Goal: Task Accomplishment & Management: Manage account settings

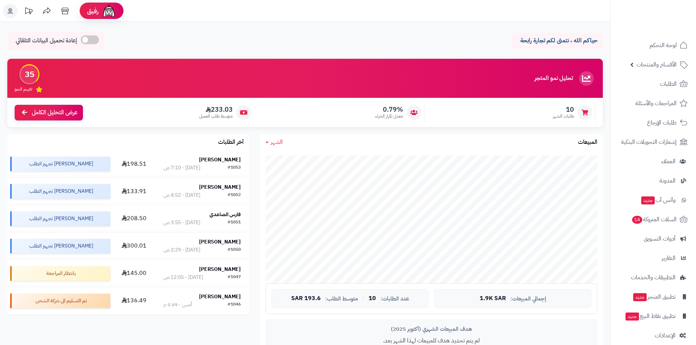
click at [659, 81] on link "الطلبات" at bounding box center [653, 84] width 77 height 18
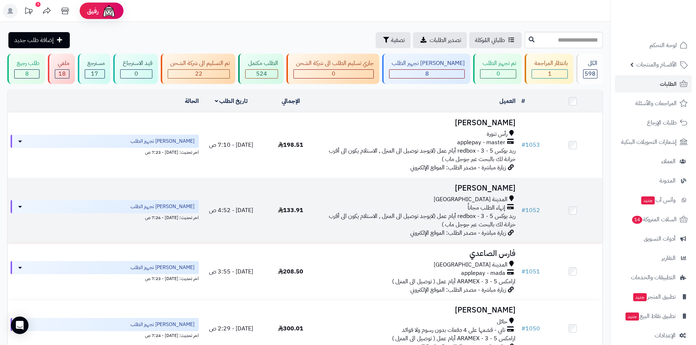
click at [496, 186] on h3 "[PERSON_NAME]" at bounding box center [419, 188] width 192 height 8
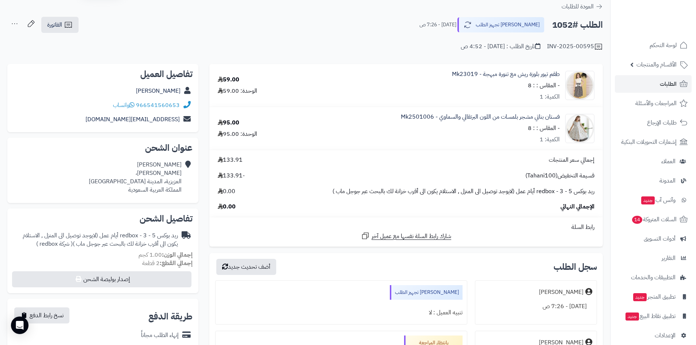
scroll to position [37, 0]
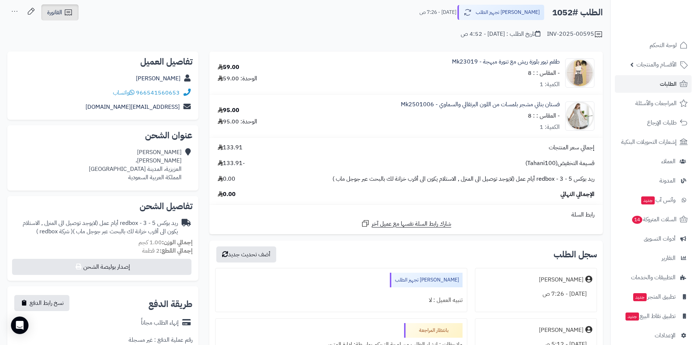
click at [75, 20] on link "الفاتورة" at bounding box center [59, 12] width 37 height 16
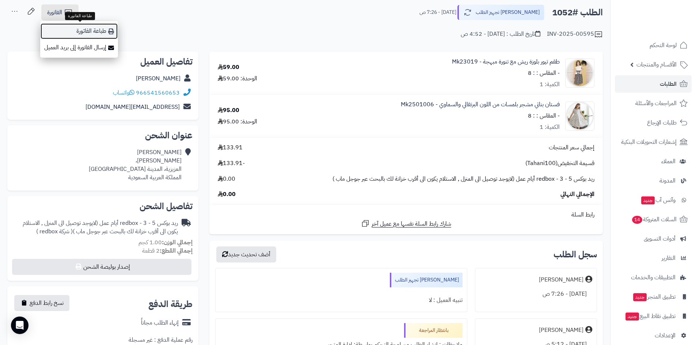
click at [88, 30] on link "طباعة الفاتورة" at bounding box center [79, 31] width 78 height 16
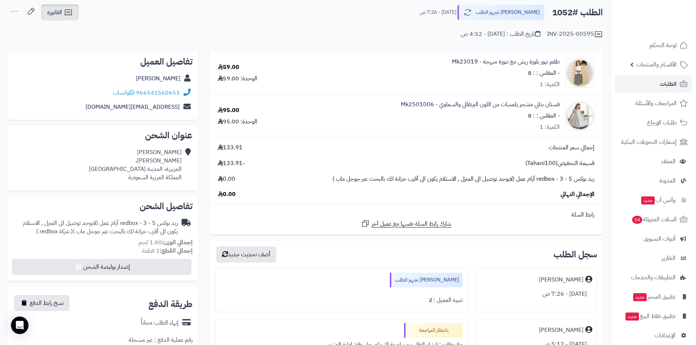
click at [56, 11] on span "الفاتورة" at bounding box center [54, 12] width 15 height 9
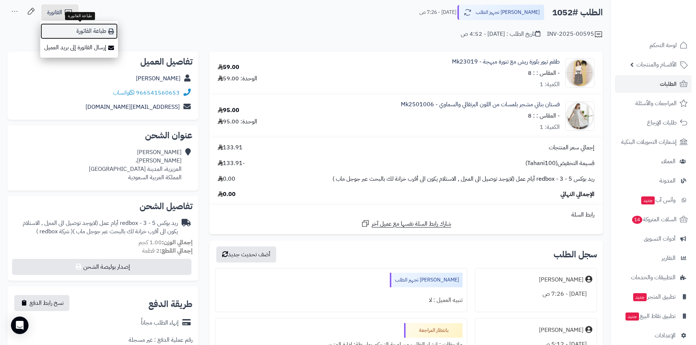
click at [80, 27] on link "طباعة الفاتورة" at bounding box center [79, 31] width 78 height 16
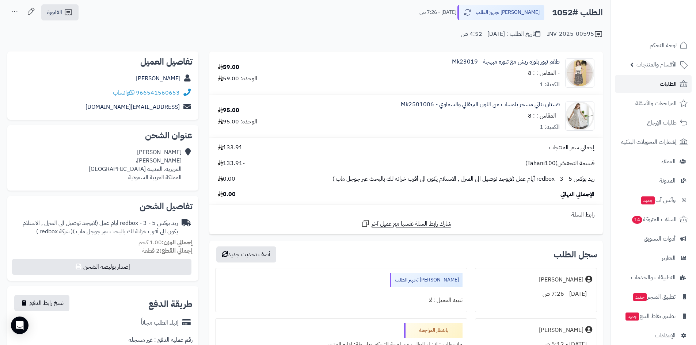
click at [649, 81] on link "الطلبات" at bounding box center [653, 84] width 77 height 18
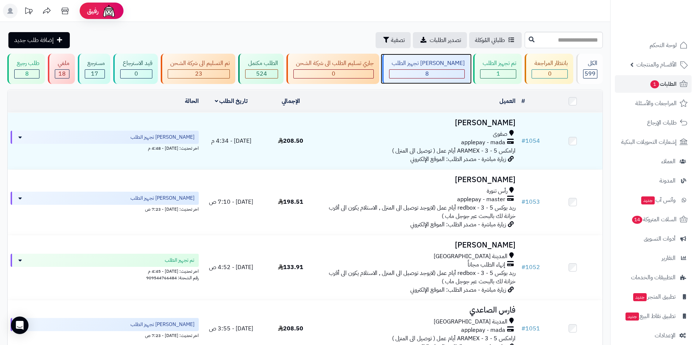
click at [429, 76] on div "8" at bounding box center [427, 74] width 75 height 8
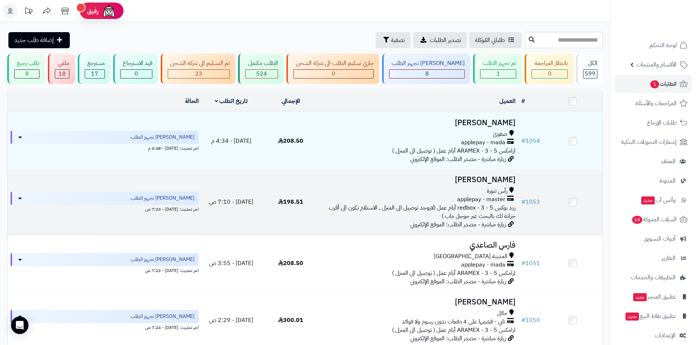
click at [474, 180] on h3 "[PERSON_NAME]" at bounding box center [419, 180] width 192 height 8
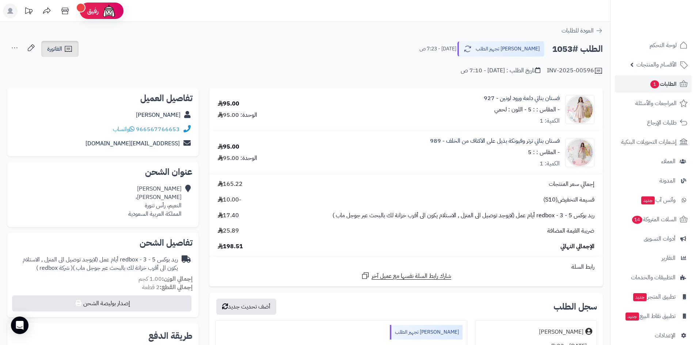
click at [58, 53] on span "الفاتورة" at bounding box center [54, 49] width 15 height 9
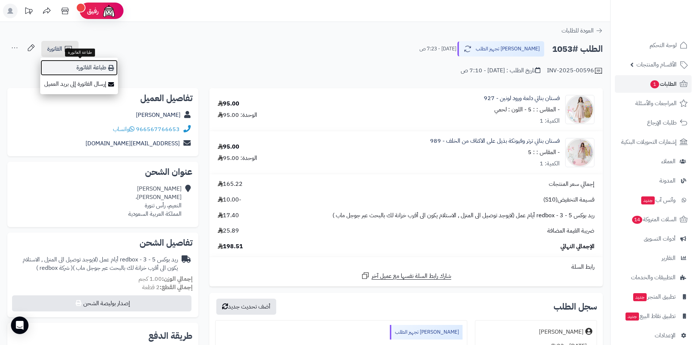
click at [101, 67] on link "طباعة الفاتورة" at bounding box center [79, 68] width 78 height 16
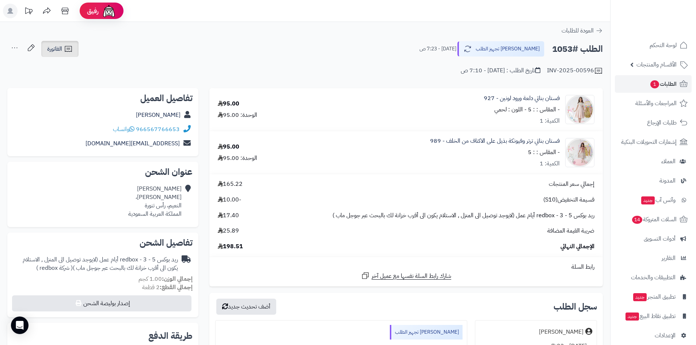
click at [73, 48] on link "الفاتورة" at bounding box center [59, 49] width 37 height 16
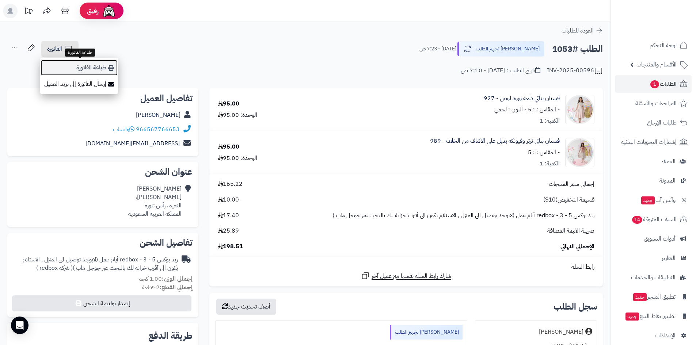
click at [88, 67] on link "طباعة الفاتورة" at bounding box center [79, 68] width 78 height 16
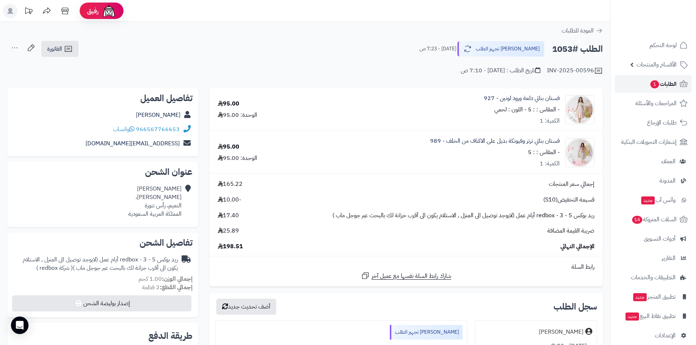
click at [650, 82] on span "الطلبات 1" at bounding box center [663, 84] width 27 height 10
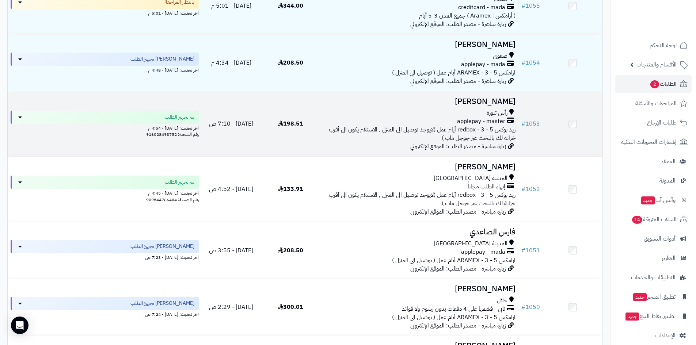
scroll to position [146, 0]
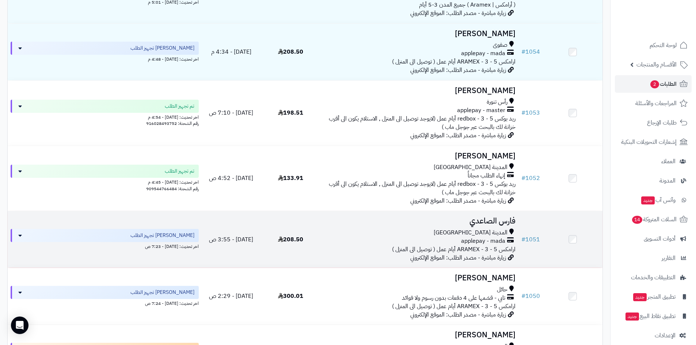
click at [470, 217] on h3 "فارس الصاعدي" at bounding box center [419, 221] width 192 height 8
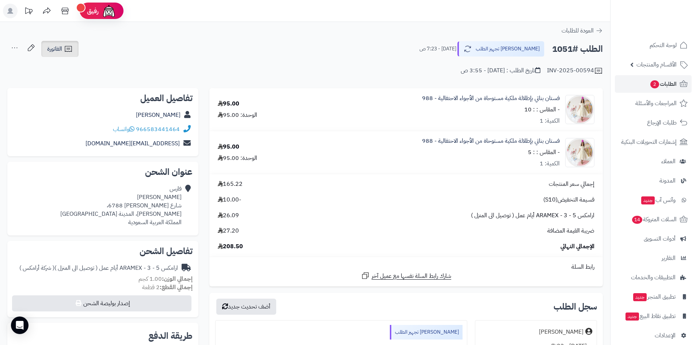
click at [73, 48] on link "الفاتورة" at bounding box center [59, 49] width 37 height 16
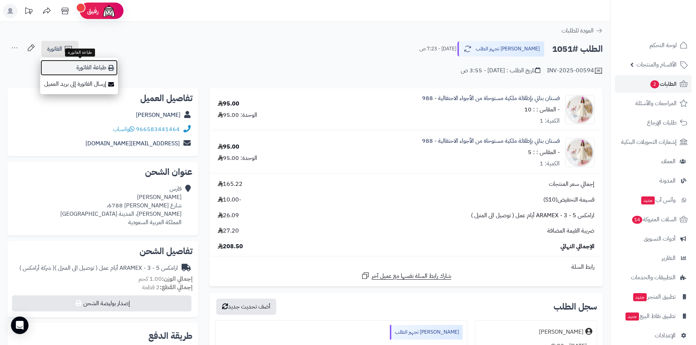
click at [87, 63] on link "طباعة الفاتورة" at bounding box center [79, 68] width 78 height 16
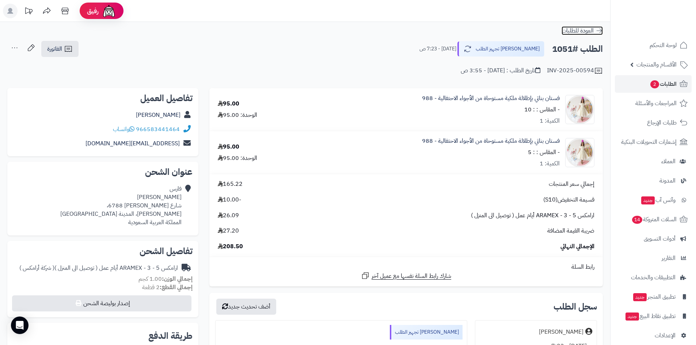
click at [596, 32] on icon at bounding box center [599, 30] width 7 height 7
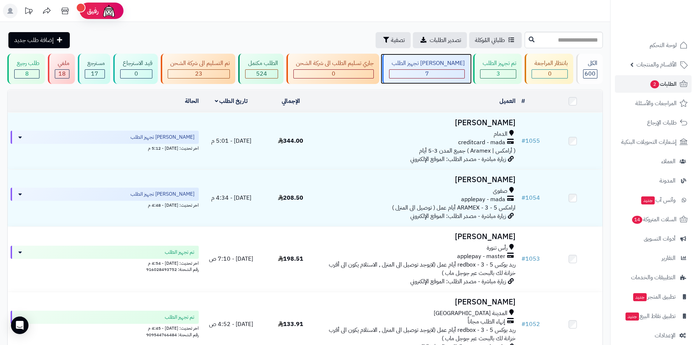
click at [442, 77] on div "7" at bounding box center [427, 74] width 75 height 8
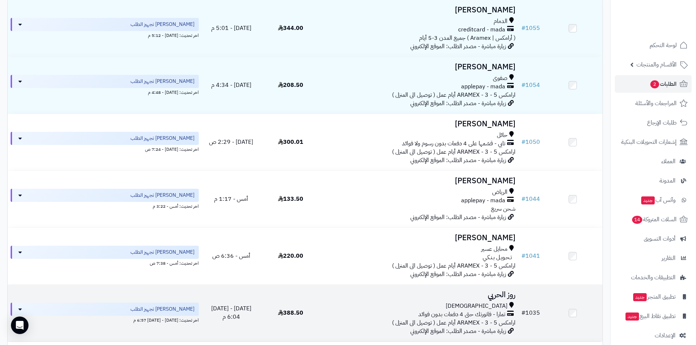
scroll to position [100, 0]
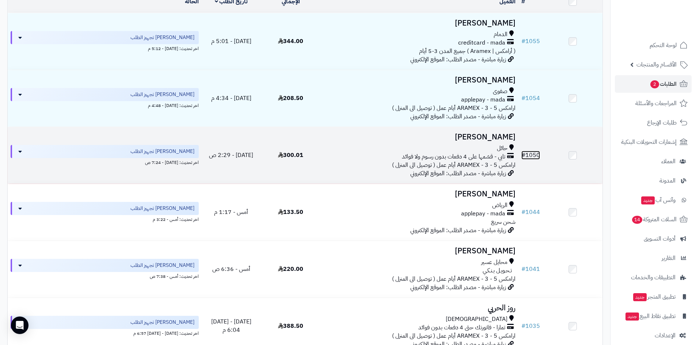
click at [530, 152] on link "# 1050" at bounding box center [530, 155] width 19 height 9
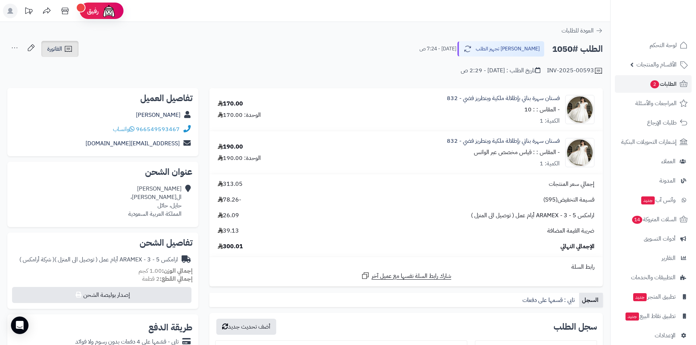
click at [61, 53] on span "الفاتورة" at bounding box center [54, 49] width 15 height 9
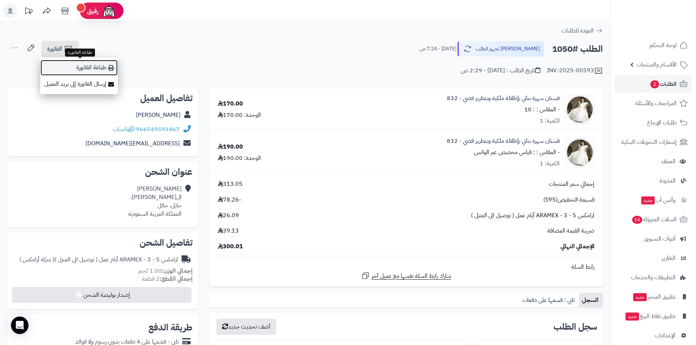
click at [80, 66] on link "طباعة الفاتورة" at bounding box center [79, 68] width 78 height 16
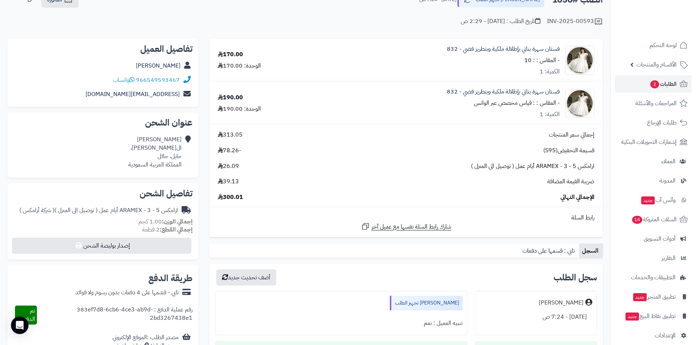
scroll to position [37, 0]
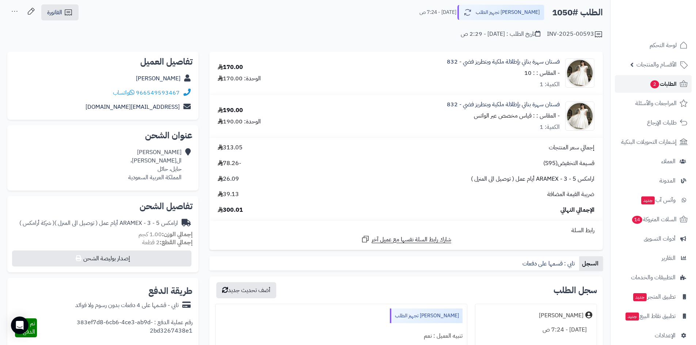
click at [640, 83] on link "الطلبات 2" at bounding box center [653, 84] width 77 height 18
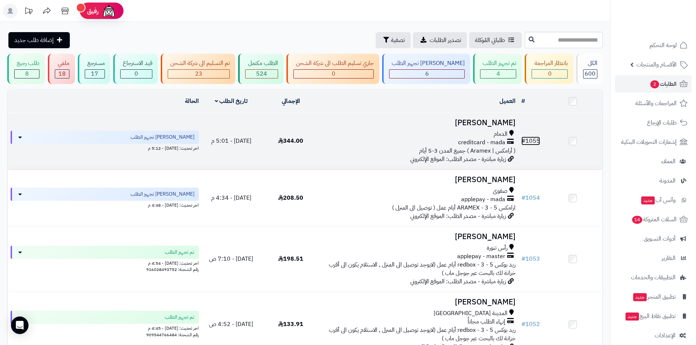
click at [534, 138] on link "# 1055" at bounding box center [530, 141] width 19 height 9
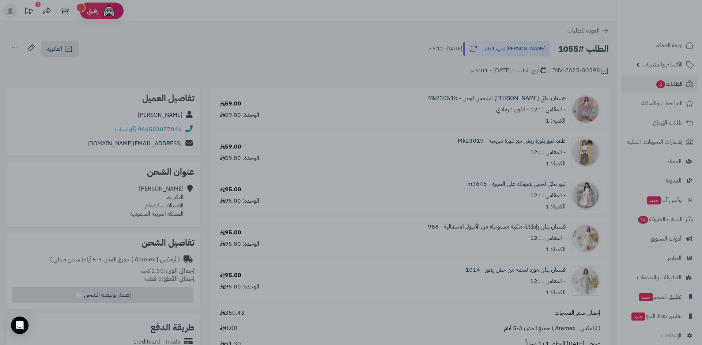
click at [349, 274] on div at bounding box center [351, 172] width 702 height 345
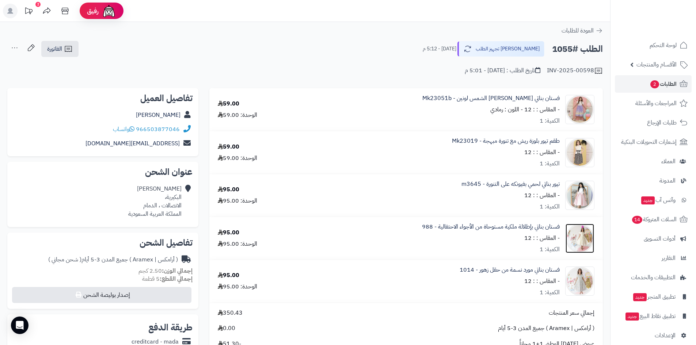
click at [582, 234] on img at bounding box center [580, 238] width 29 height 29
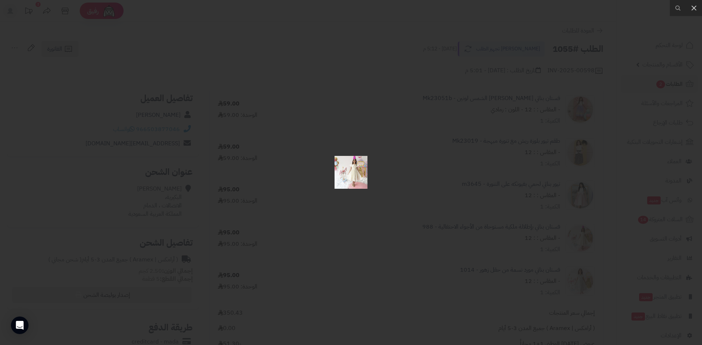
click at [358, 172] on img at bounding box center [350, 172] width 33 height 33
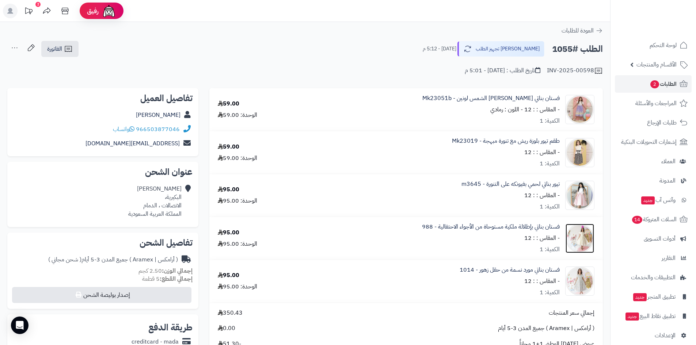
click at [572, 239] on img at bounding box center [580, 238] width 29 height 29
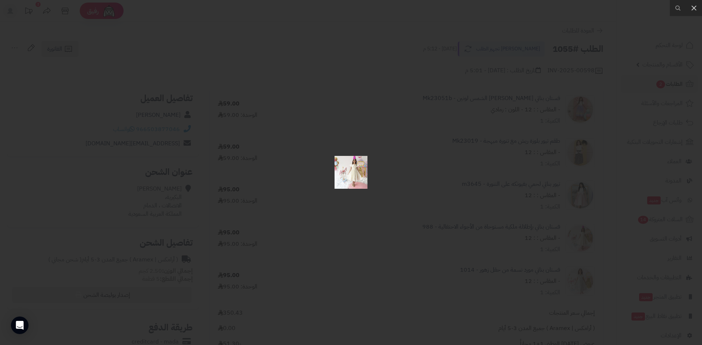
click at [357, 174] on img at bounding box center [350, 172] width 33 height 33
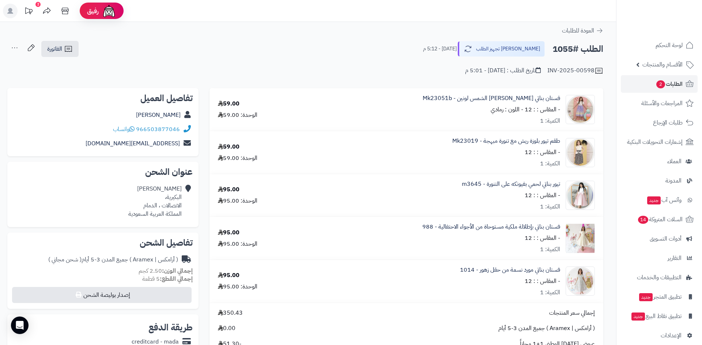
click at [357, 174] on div at bounding box center [351, 172] width 702 height 345
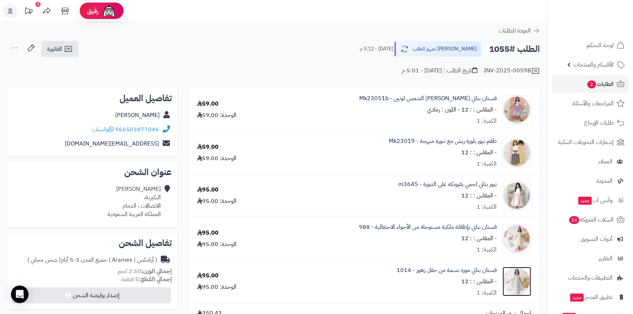
drag, startPoint x: 8, startPoint y: 0, endPoint x: 514, endPoint y: 279, distance: 578.2
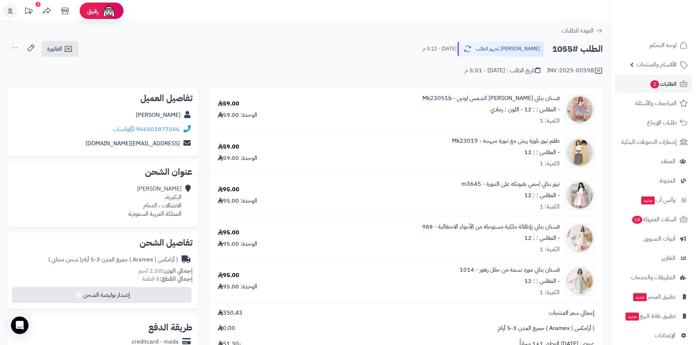
drag, startPoint x: 3, startPoint y: 0, endPoint x: 334, endPoint y: 39, distance: 334.1
click at [334, 39] on div "**********" at bounding box center [305, 319] width 610 height 594
click at [71, 48] on icon at bounding box center [68, 49] width 9 height 9
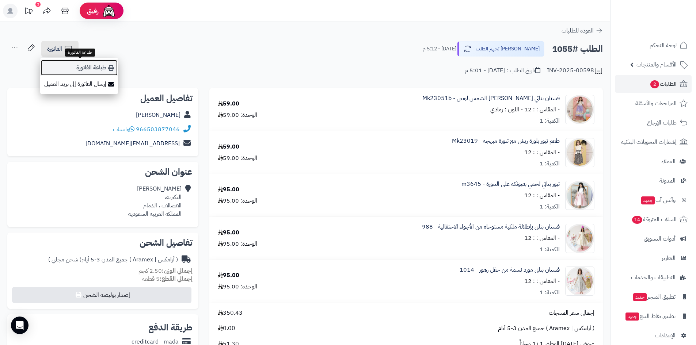
click at [98, 69] on link "طباعة الفاتورة" at bounding box center [79, 68] width 78 height 16
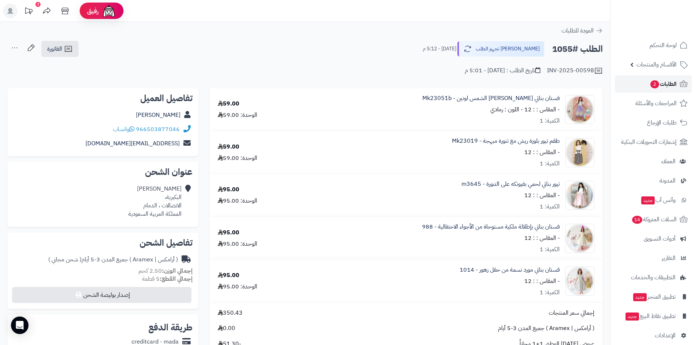
click at [648, 80] on link "الطلبات 2" at bounding box center [653, 84] width 77 height 18
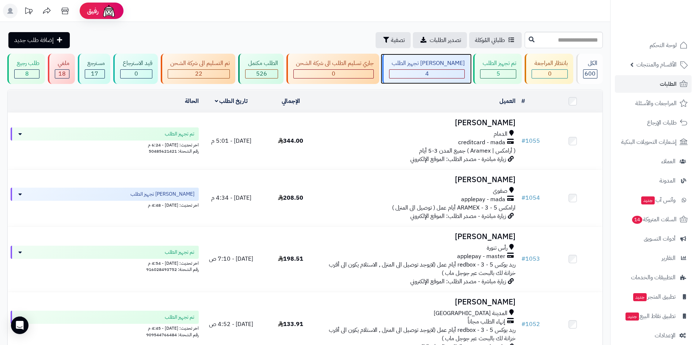
click at [427, 61] on div "[PERSON_NAME] تجهيز الطلب" at bounding box center [427, 63] width 76 height 8
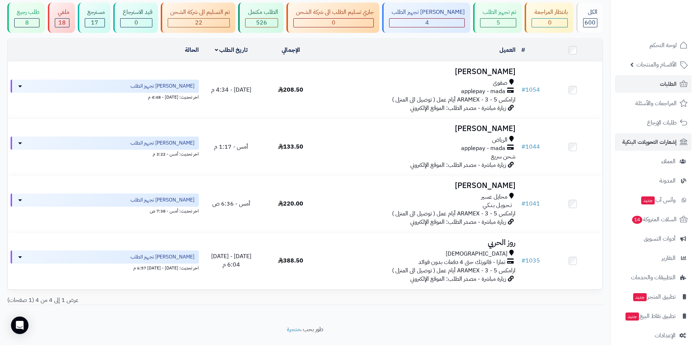
scroll to position [56, 0]
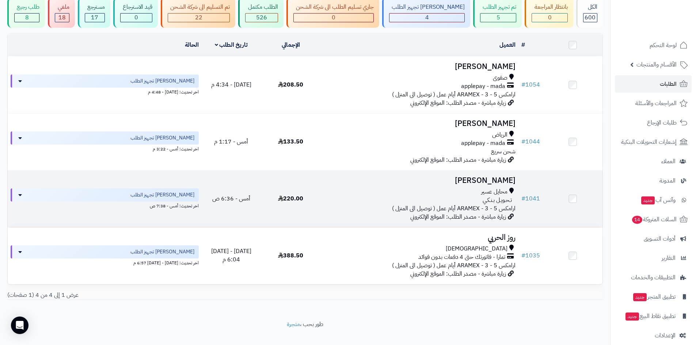
click at [491, 181] on h3 "[PERSON_NAME]" at bounding box center [419, 181] width 192 height 8
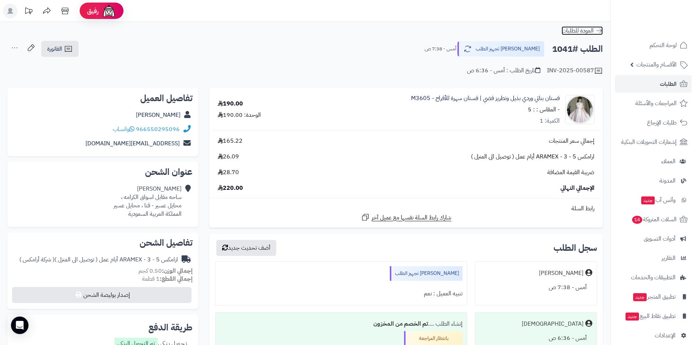
click at [600, 30] on icon at bounding box center [599, 30] width 7 height 7
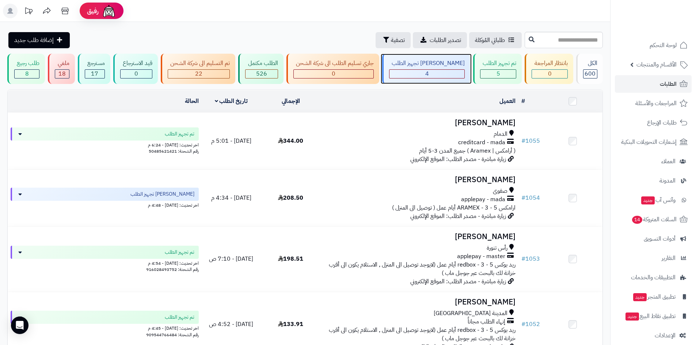
click at [445, 77] on div "4" at bounding box center [427, 74] width 75 height 8
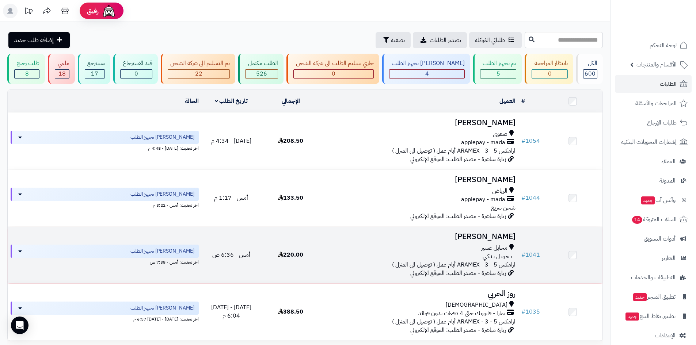
scroll to position [37, 0]
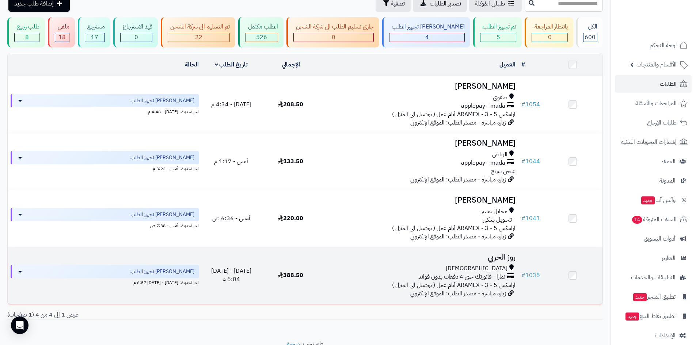
click at [493, 254] on h3 "روز الحربي" at bounding box center [419, 257] width 192 height 8
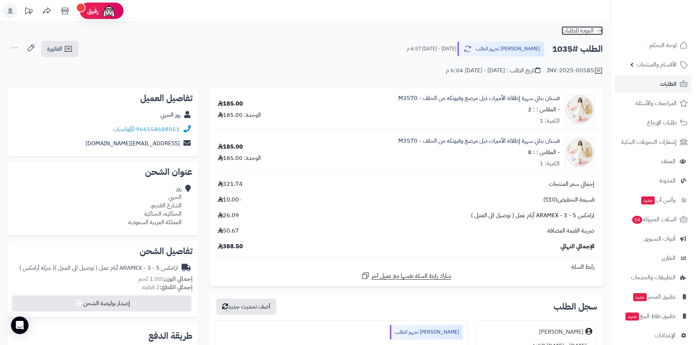
click at [600, 31] on icon at bounding box center [599, 30] width 7 height 7
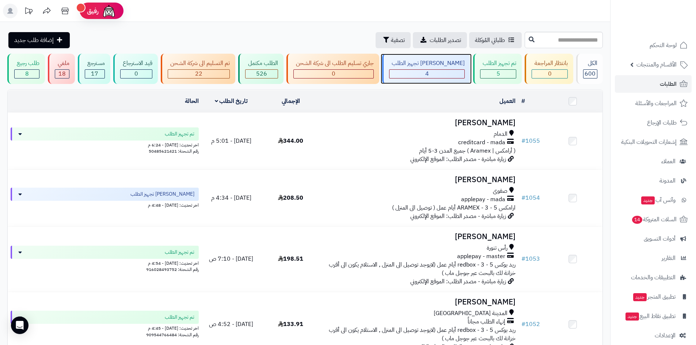
click at [441, 72] on div "4" at bounding box center [427, 74] width 75 height 8
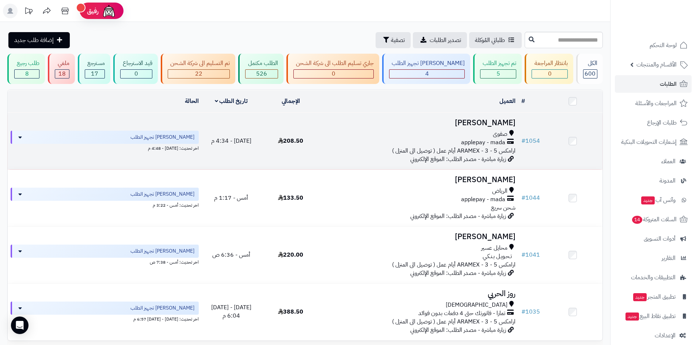
click at [475, 125] on h3 "[PERSON_NAME]" at bounding box center [419, 123] width 192 height 8
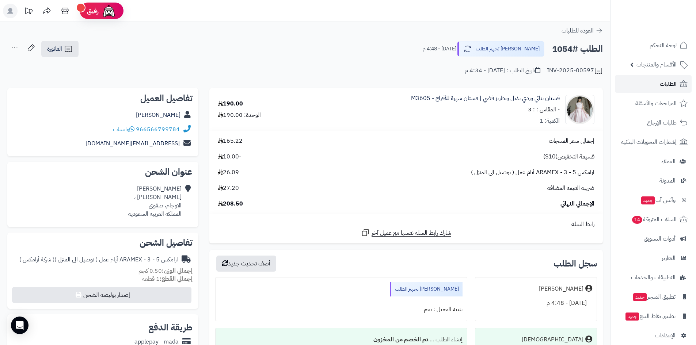
click at [639, 80] on link "الطلبات" at bounding box center [653, 84] width 77 height 18
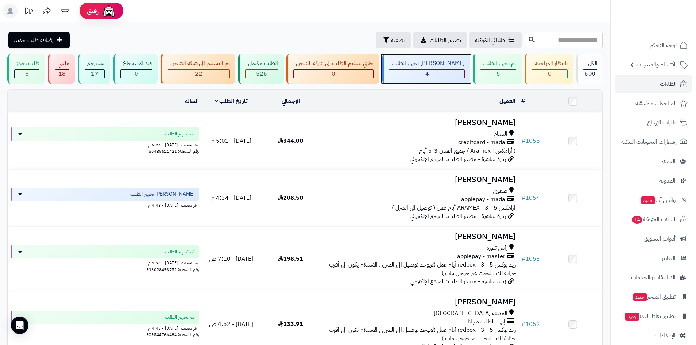
click at [444, 79] on div "جاري تجهيز الطلب 4" at bounding box center [426, 69] width 88 height 30
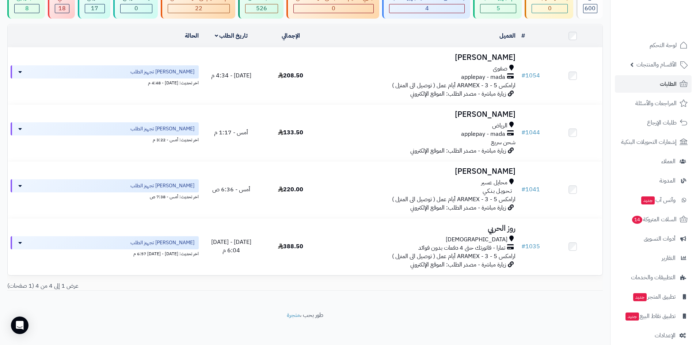
scroll to position [67, 0]
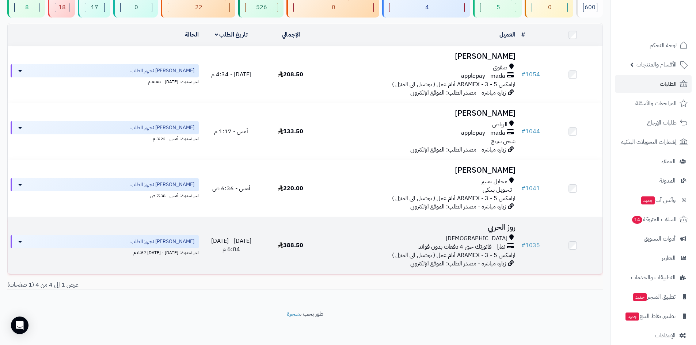
click at [495, 228] on h3 "روز الحربي" at bounding box center [419, 227] width 192 height 8
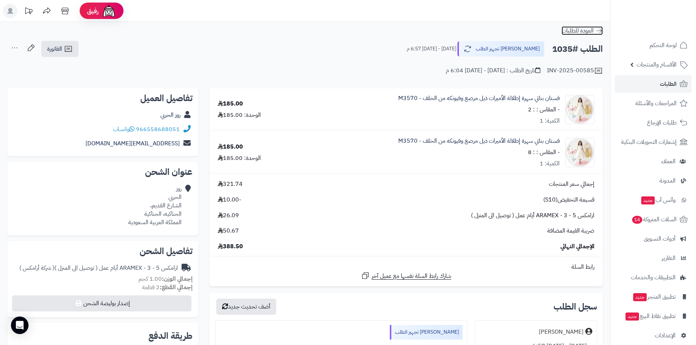
click at [600, 33] on icon at bounding box center [599, 30] width 7 height 7
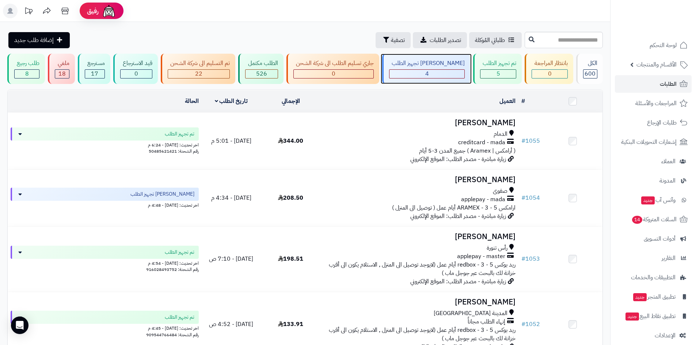
click at [449, 79] on div "جاري تجهيز الطلب 4" at bounding box center [426, 69] width 88 height 30
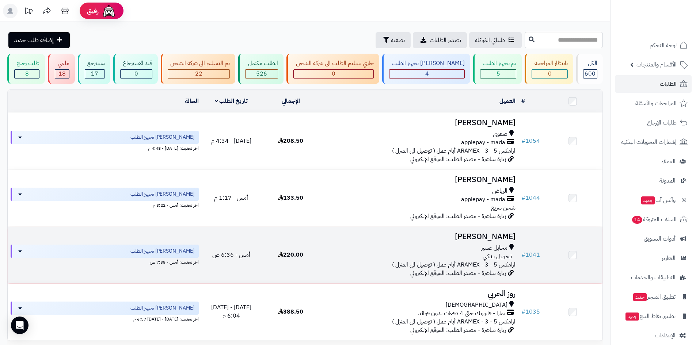
scroll to position [37, 0]
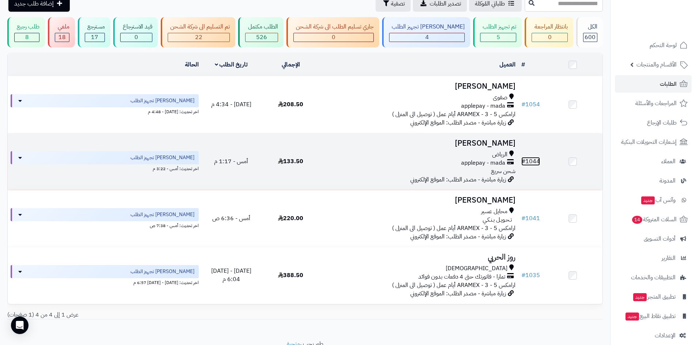
drag, startPoint x: 503, startPoint y: 137, endPoint x: 533, endPoint y: 161, distance: 38.8
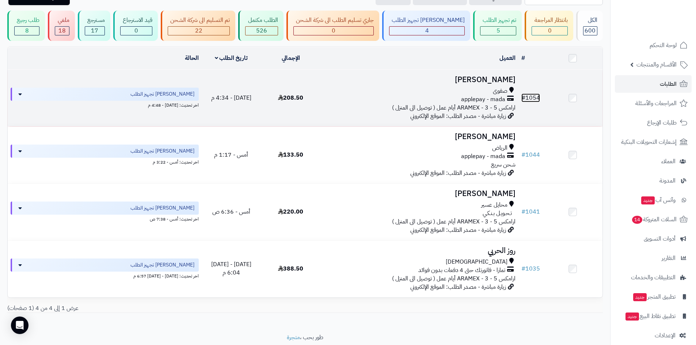
scroll to position [30, 0]
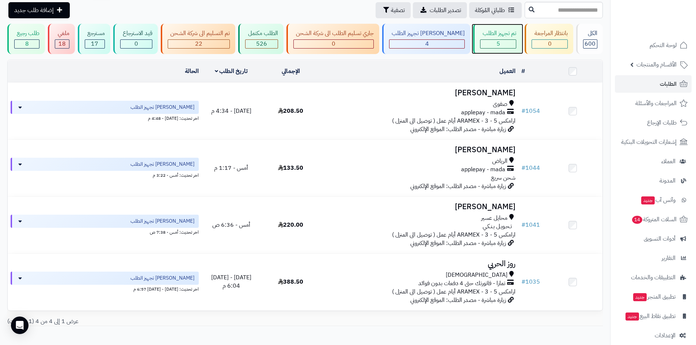
click at [497, 42] on span "5" at bounding box center [499, 43] width 4 height 9
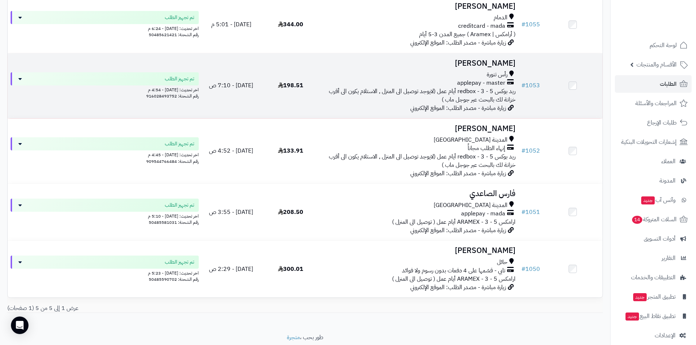
scroll to position [140, 0]
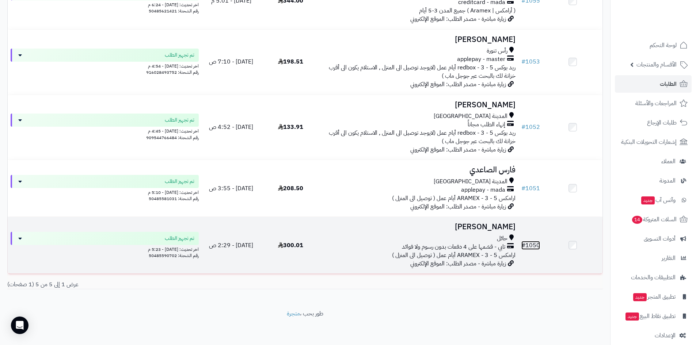
drag, startPoint x: 493, startPoint y: 231, endPoint x: 529, endPoint y: 243, distance: 37.4
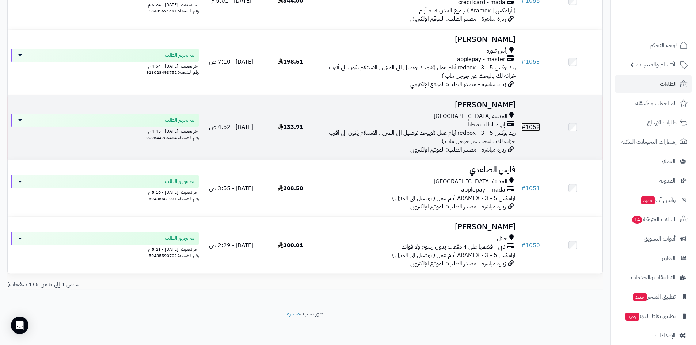
drag, startPoint x: 533, startPoint y: 121, endPoint x: 537, endPoint y: 126, distance: 6.2
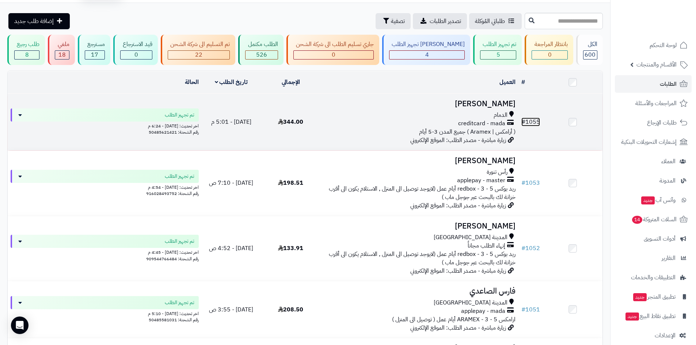
scroll to position [0, 0]
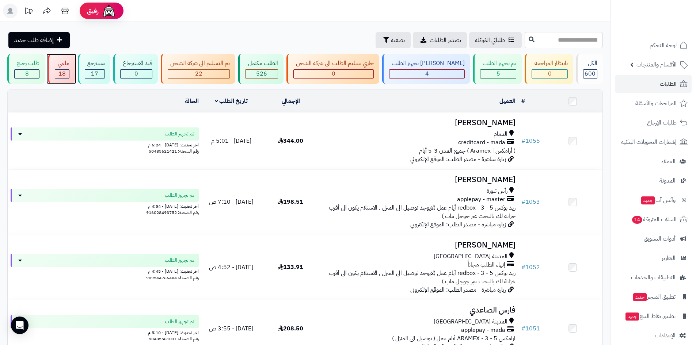
click at [66, 69] on span "18" at bounding box center [61, 73] width 7 height 9
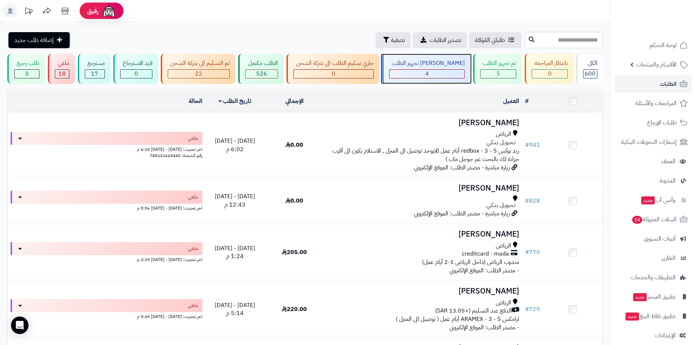
click at [448, 73] on div "4" at bounding box center [427, 74] width 75 height 8
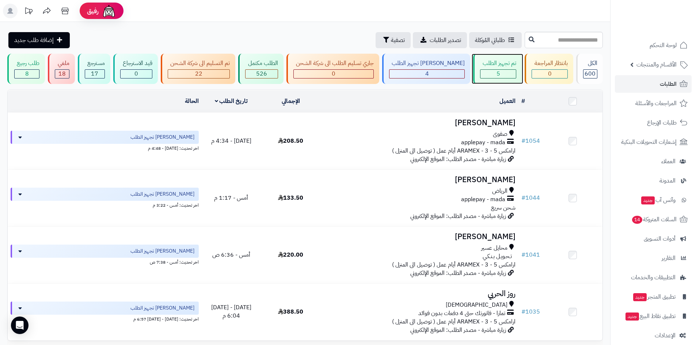
click at [487, 72] on div "5" at bounding box center [498, 74] width 35 height 8
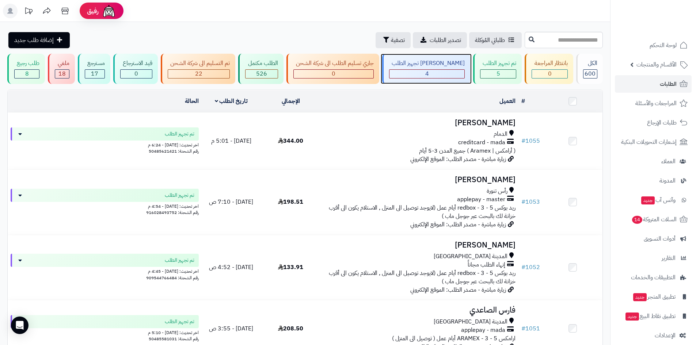
click at [444, 79] on div "جاري تجهيز الطلب 4" at bounding box center [426, 69] width 88 height 30
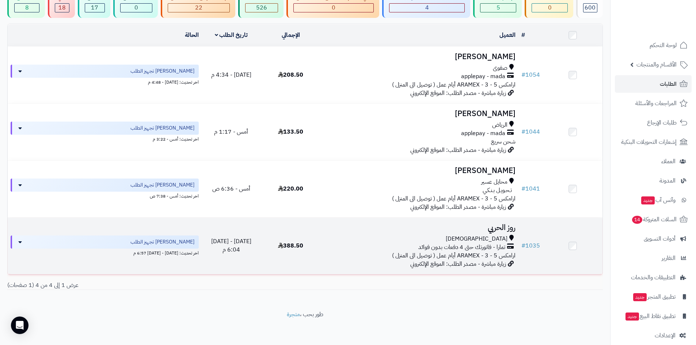
scroll to position [67, 0]
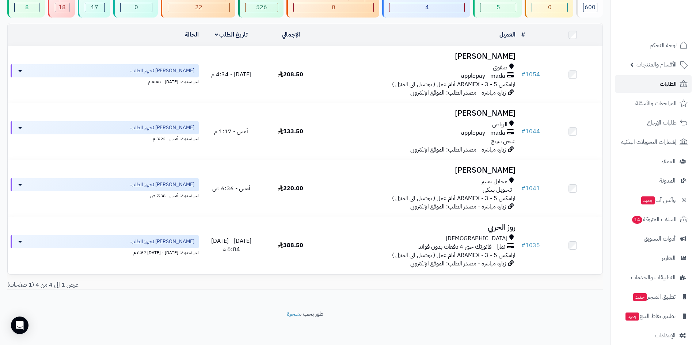
click at [667, 84] on span "الطلبات" at bounding box center [668, 84] width 17 height 10
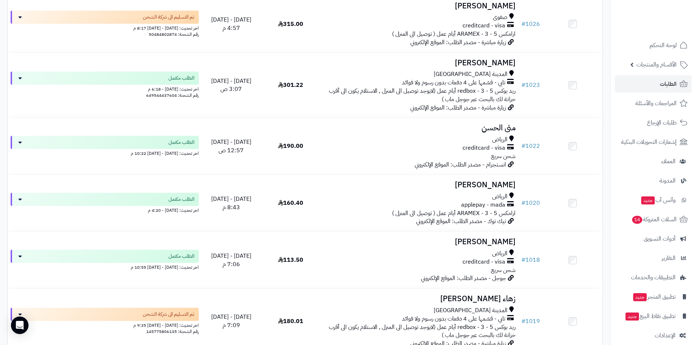
scroll to position [1367, 0]
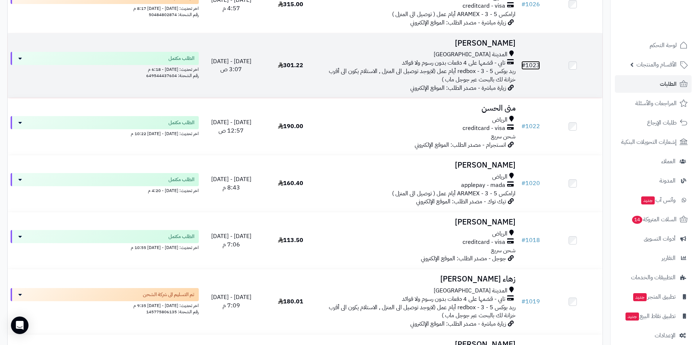
click at [536, 65] on link "# 1023" at bounding box center [530, 65] width 19 height 9
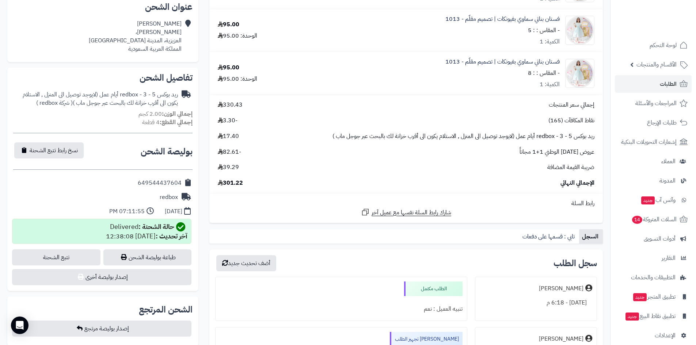
scroll to position [167, 0]
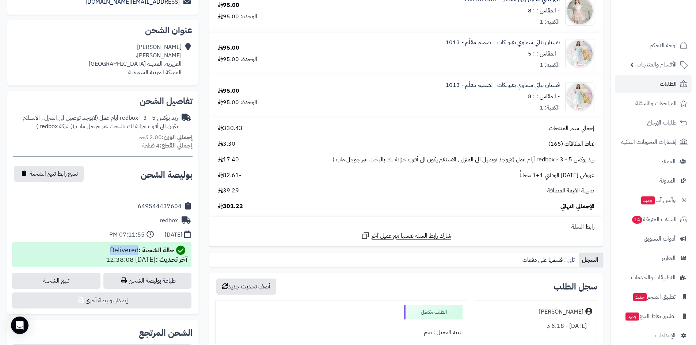
drag, startPoint x: 108, startPoint y: 250, endPoint x: 136, endPoint y: 249, distance: 27.8
click at [136, 249] on div "حالة الشحنة : Delivered آخر تحديث : [DATE] 12:38:08" at bounding box center [146, 255] width 81 height 19
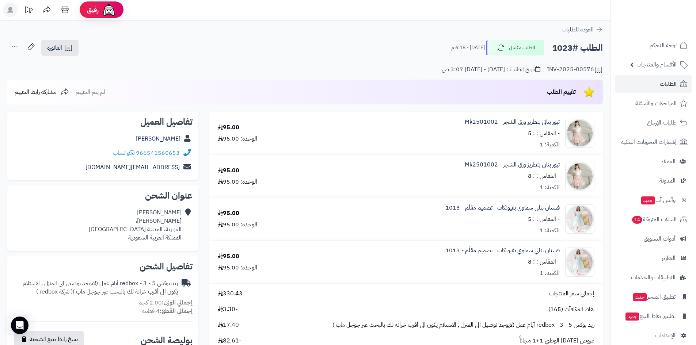
scroll to position [0, 0]
click at [654, 87] on link "الطلبات" at bounding box center [653, 84] width 77 height 18
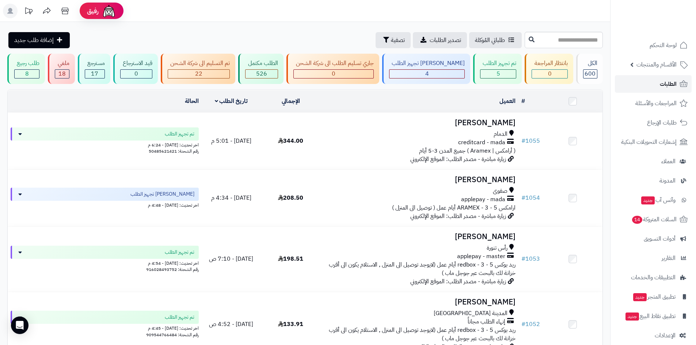
click at [654, 87] on link "الطلبات" at bounding box center [653, 84] width 77 height 18
click at [437, 70] on div "3" at bounding box center [427, 74] width 75 height 8
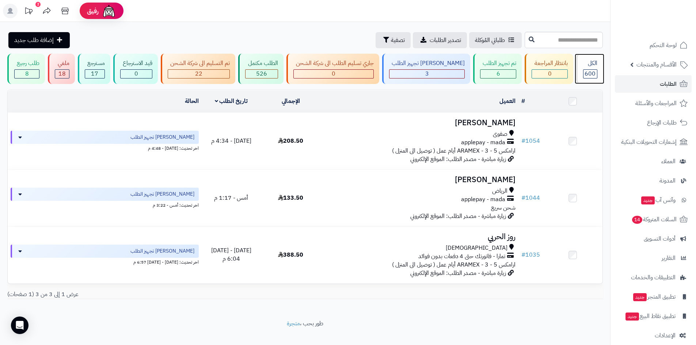
click at [590, 68] on div "الكل 600" at bounding box center [589, 69] width 27 height 30
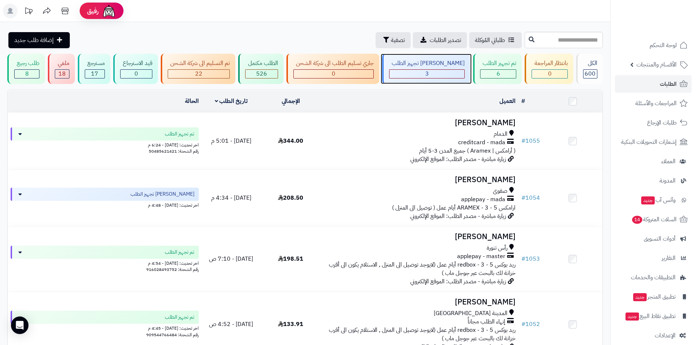
click at [450, 75] on div "3" at bounding box center [427, 74] width 75 height 8
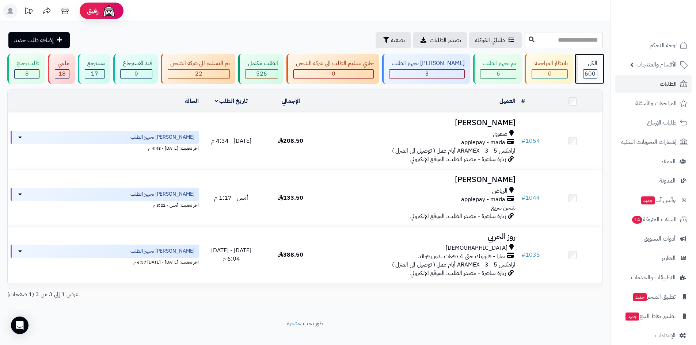
click at [586, 73] on span "600" at bounding box center [590, 73] width 11 height 9
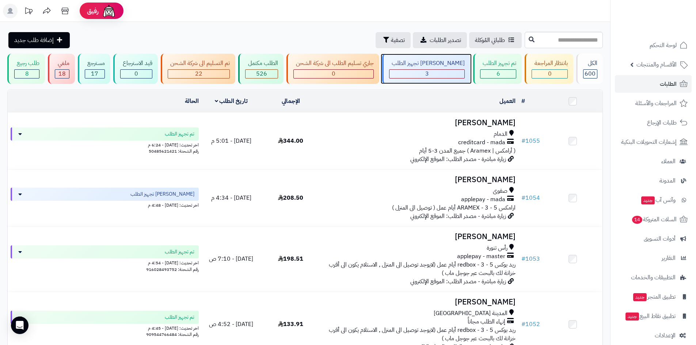
click at [444, 72] on div "3" at bounding box center [427, 74] width 75 height 8
